Goal: Transaction & Acquisition: Purchase product/service

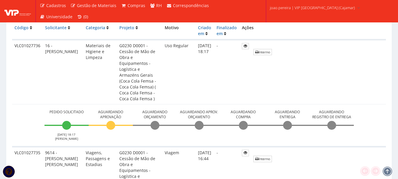
scroll to position [118, 0]
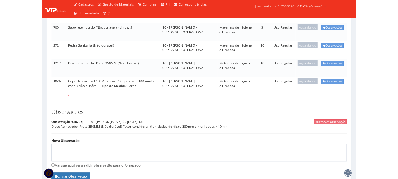
scroll to position [336, 0]
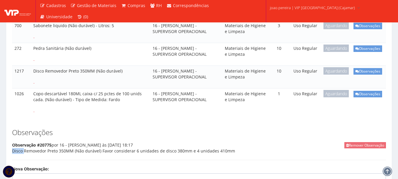
drag, startPoint x: 12, startPoint y: 133, endPoint x: 206, endPoint y: 136, distance: 193.9
click at [206, 142] on div "Remover Observação Observação #20775 por 16 - FELIPE EUGENIO às 22/09/2025 18:1…" at bounding box center [199, 151] width 374 height 18
copy div
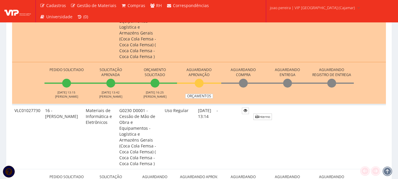
scroll to position [530, 0]
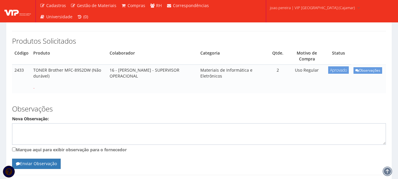
scroll to position [10, 0]
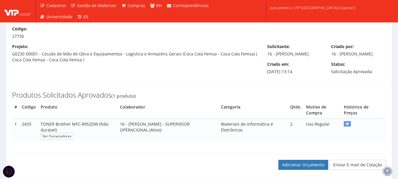
scroll to position [29, 0]
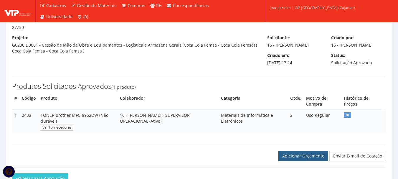
click at [299, 161] on link "Adicionar Orçamento" at bounding box center [303, 156] width 50 height 10
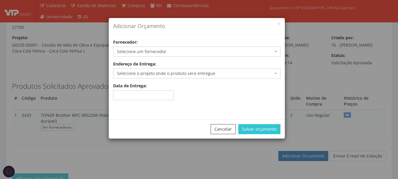
click at [173, 50] on span "Selecione um fornecedor" at bounding box center [195, 52] width 156 height 6
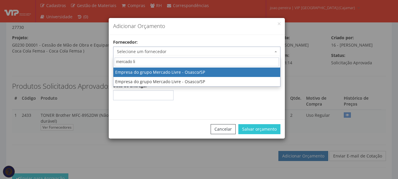
type input "mercado li"
select select "318"
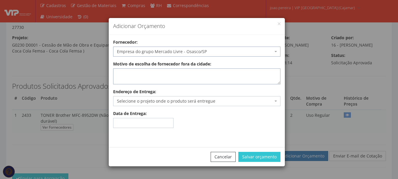
click at [169, 80] on textarea "Motivo de escolha de fornecedor fora da cidade:" at bounding box center [196, 76] width 167 height 16
type textarea "entrega no local"
click at [166, 102] on span "Selecione o projeto onde o produto será entregue" at bounding box center [195, 101] width 156 height 6
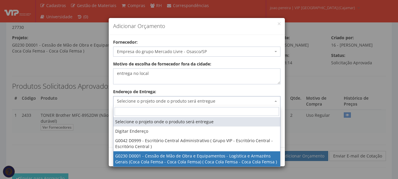
select select "230"
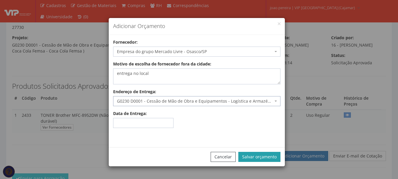
click at [268, 158] on button "Salvar orçamento" at bounding box center [259, 157] width 42 height 10
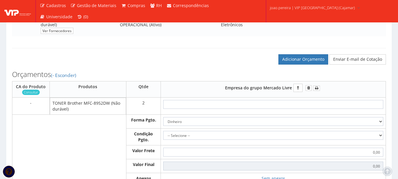
scroll to position [147, 0]
click at [286, 108] on input "text" at bounding box center [273, 104] width 220 height 9
type input "5"
type input "10,00"
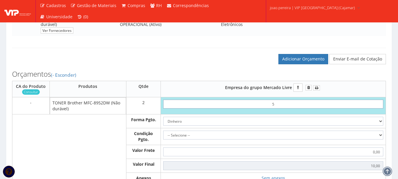
type input "52"
type input "104,00"
type input "5,26"
type input "10,52"
type input "52,60"
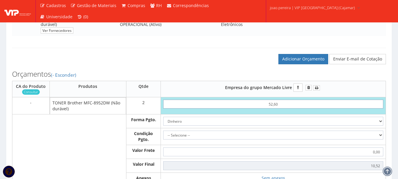
type input "105,20"
type input "52,60"
click at [364, 139] on select "-- Selecione -- À vista 7 dias 10 dias" at bounding box center [273, 135] width 220 height 9
select select "0"
click at [163, 136] on select "-- Selecione -- À vista 7 dias 10 dias" at bounding box center [273, 135] width 220 height 9
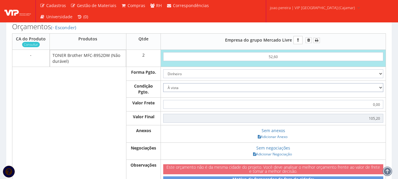
scroll to position [206, 0]
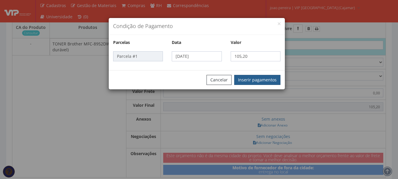
click at [262, 80] on button "Inserir pagamentos" at bounding box center [257, 80] width 46 height 10
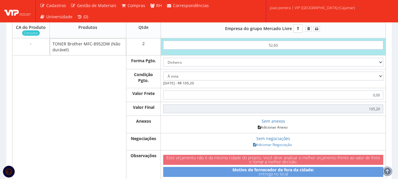
click at [269, 130] on link "Adicionar Anexo" at bounding box center [272, 127] width 33 height 6
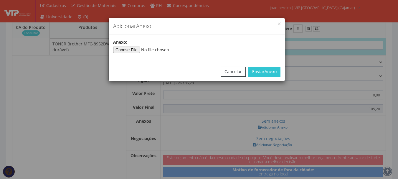
type input"] "C:\fakepath\TONER MERCADO.jpg"
click at [267, 72] on span "Anexo" at bounding box center [271, 72] width 12 height 6
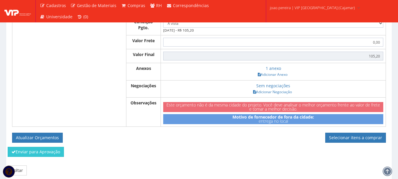
scroll to position [286, 0]
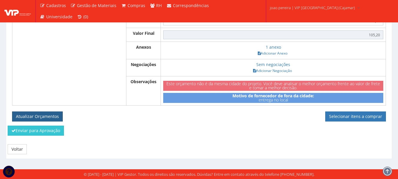
click at [47, 116] on button "Atualizar Orçamentos" at bounding box center [37, 116] width 51 height 10
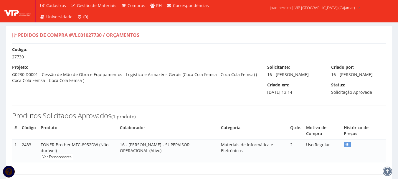
select select "0"
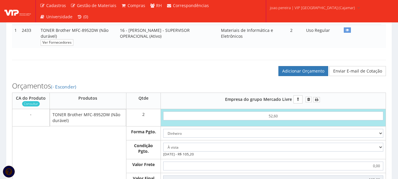
scroll to position [118, 0]
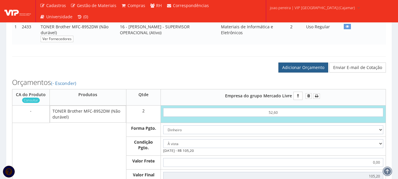
click at [310, 72] on link "Adicionar Orçamento" at bounding box center [303, 67] width 50 height 10
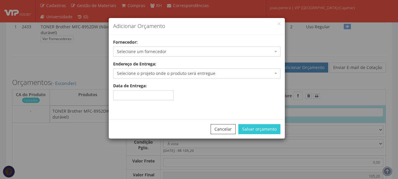
click at [169, 51] on span "Selecione um fornecedor" at bounding box center [195, 52] width 156 height 6
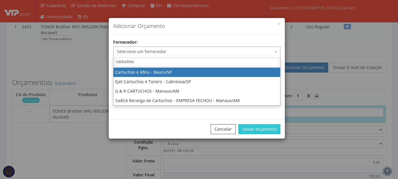
type input "cartuchos"
select select "2588"
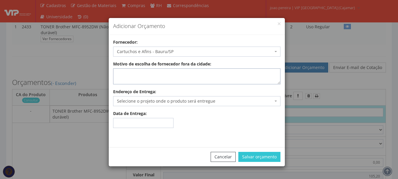
click at [164, 73] on textarea "Motivo de escolha de fornecedor fora da cidade:" at bounding box center [196, 76] width 167 height 16
type textarea "entrega no local"
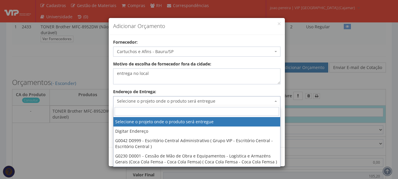
click at [165, 100] on span "Selecione o projeto onde o produto será entregue" at bounding box center [195, 101] width 156 height 6
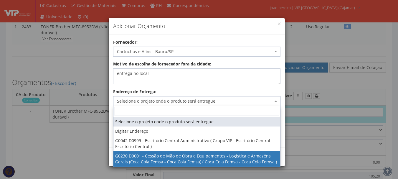
select select "230"
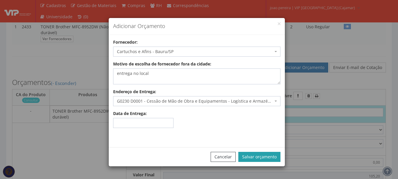
click at [265, 155] on button "Salvar orçamento" at bounding box center [259, 157] width 42 height 10
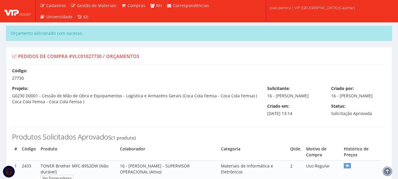
select select "0"
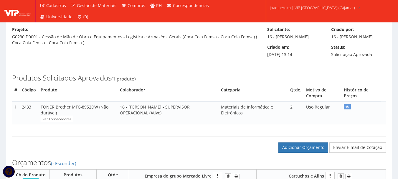
scroll to position [147, 0]
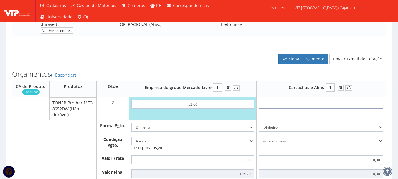
click at [323, 108] on input "text" at bounding box center [321, 104] width 124 height 9
type input "1"
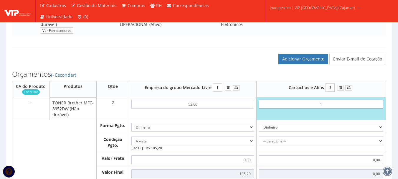
type input "2,00"
type input "12"
type input "24,00"
type input "1,20"
type input "2,40"
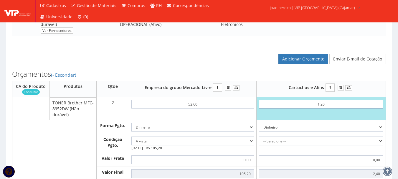
type input "12,00"
type input "24,00"
type input "120,00"
type input "240,00"
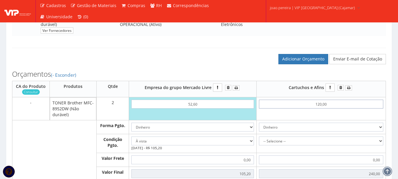
type input "120,00"
click at [348, 129] on select "Dinheiro Boleto Bancário Depósito Transferência Bancária Cartão de Crédito Cart…" at bounding box center [321, 127] width 124 height 9
click at [259, 128] on select "Dinheiro Boleto Bancário Depósito Transferência Bancária Cartão de Crédito Cart…" at bounding box center [321, 127] width 124 height 9
click at [355, 145] on select "-- Selecione -- À vista 7 dias 10 dias" at bounding box center [321, 140] width 124 height 9
select select "0"
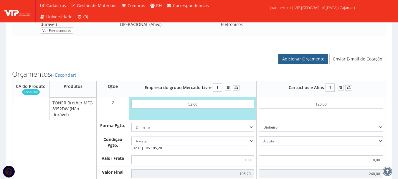
click at [259, 142] on select "-- Selecione -- À vista 7 dias 10 dias" at bounding box center [321, 140] width 124 height 9
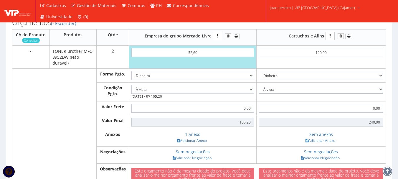
scroll to position [206, 0]
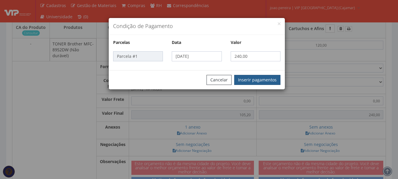
click at [268, 77] on button "Inserir pagamentos" at bounding box center [257, 80] width 46 height 10
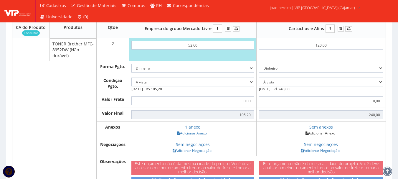
click at [326, 136] on link "Adicionar Anexo" at bounding box center [320, 133] width 33 height 6
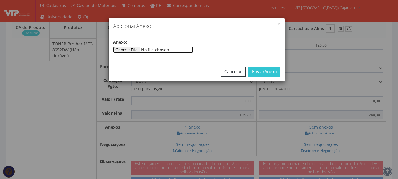
click at [184, 48] on input"] "file" at bounding box center [153, 50] width 80 height 6
click at [202, 61] on div "Anexo :" at bounding box center [197, 48] width 176 height 27
type input"] "C:\fakepath\TONER BAURU.jpg"
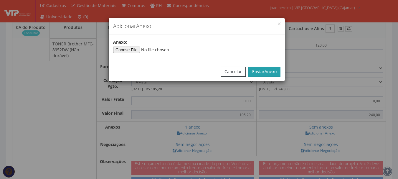
click at [276, 70] on span "Anexo" at bounding box center [271, 72] width 12 height 6
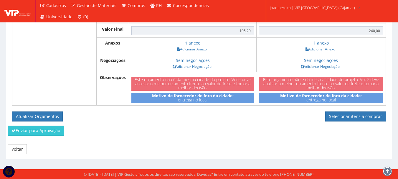
scroll to position [296, 0]
click at [50, 116] on button "Atualizar Orçamentos" at bounding box center [37, 116] width 51 height 10
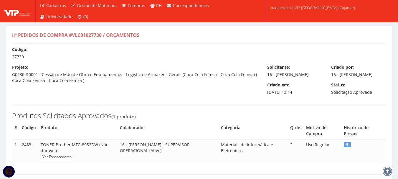
select select "0"
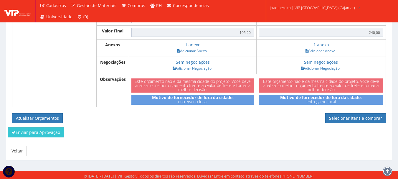
scroll to position [275, 0]
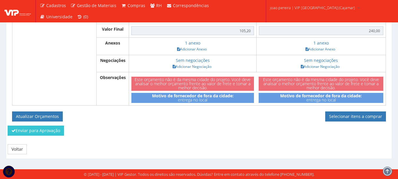
drag, startPoint x: 137, startPoint y: 132, endPoint x: 142, endPoint y: 127, distance: 6.9
click at [137, 131] on div "Enviar para Aprovação" at bounding box center [199, 133] width 392 height 14
click at [210, 138] on div "Enviar para Aprovação" at bounding box center [199, 133] width 392 height 14
click at [42, 116] on button "Atualizar Orçamentos" at bounding box center [37, 116] width 51 height 10
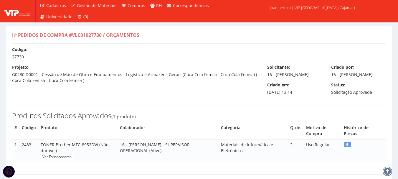
select select "0"
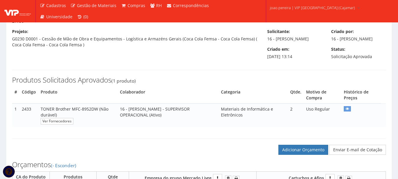
scroll to position [29, 0]
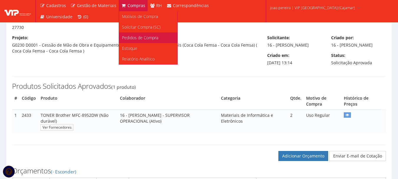
click at [134, 38] on span "Pedidos de Compra" at bounding box center [140, 38] width 36 height 6
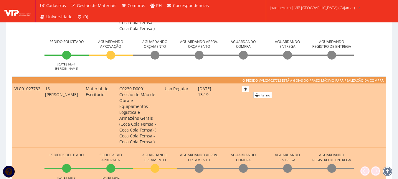
scroll to position [324, 0]
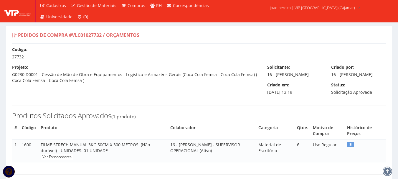
select select "0"
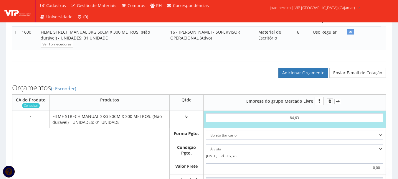
scroll to position [118, 0]
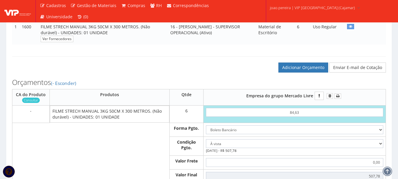
click at [149, 50] on div "# Código Produto Colaborador Categoria Qtde. Motivo de Compra Histórico de Preç…" at bounding box center [199, 27] width 374 height 46
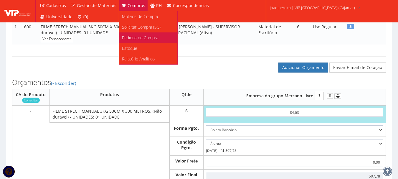
click at [139, 36] on span "Pedidos de Compra" at bounding box center [140, 38] width 36 height 6
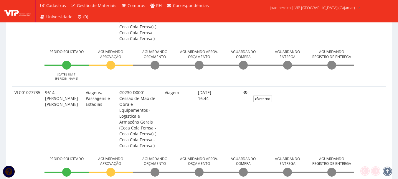
scroll to position [206, 0]
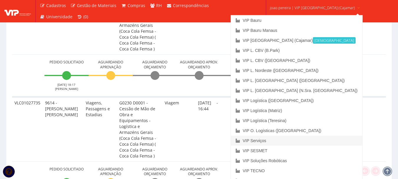
click at [289, 141] on link "VIP Serviços" at bounding box center [296, 141] width 131 height 10
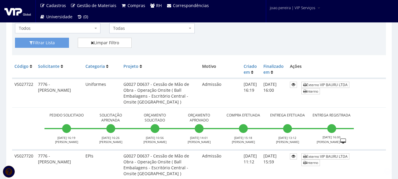
scroll to position [177, 0]
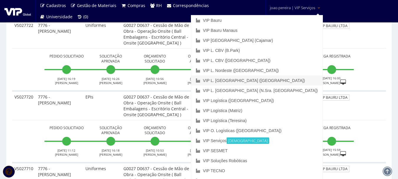
click at [280, 80] on link "VIP L. [GEOGRAPHIC_DATA] ([GEOGRAPHIC_DATA])" at bounding box center [256, 80] width 131 height 10
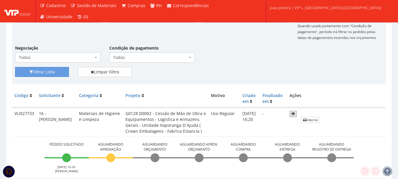
scroll to position [88, 0]
click at [345, 71] on div "Filtrar Lista Limpar Filtro" at bounding box center [199, 74] width 377 height 14
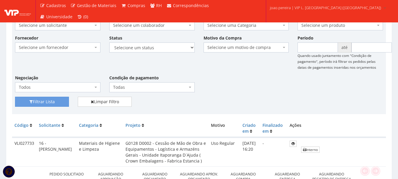
scroll to position [118, 0]
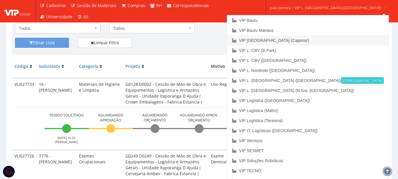
click at [304, 41] on link "VIP [GEOGRAPHIC_DATA] (Cajamar)" at bounding box center [307, 40] width 161 height 10
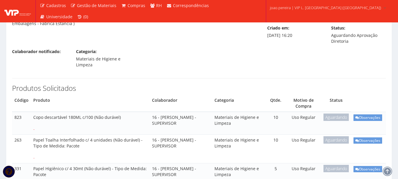
scroll to position [6, 0]
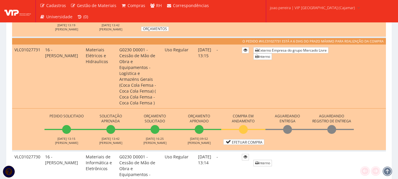
scroll to position [471, 0]
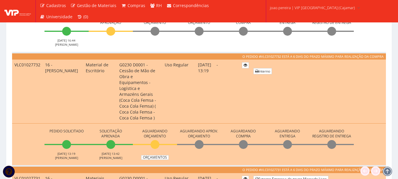
scroll to position [354, 0]
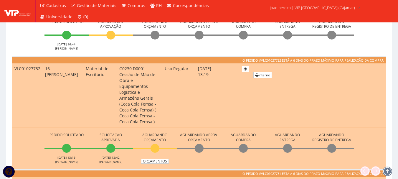
click at [221, 131] on li "Aguardando Aprov. Orçamento" at bounding box center [199, 147] width 44 height 32
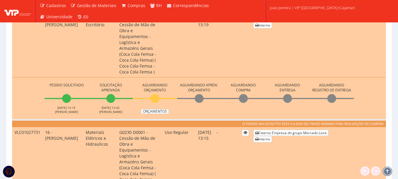
scroll to position [413, 0]
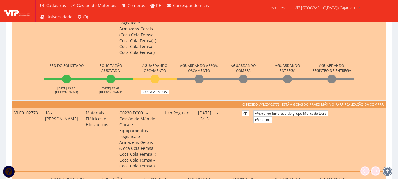
scroll to position [413, 0]
